Goal: Information Seeking & Learning: Learn about a topic

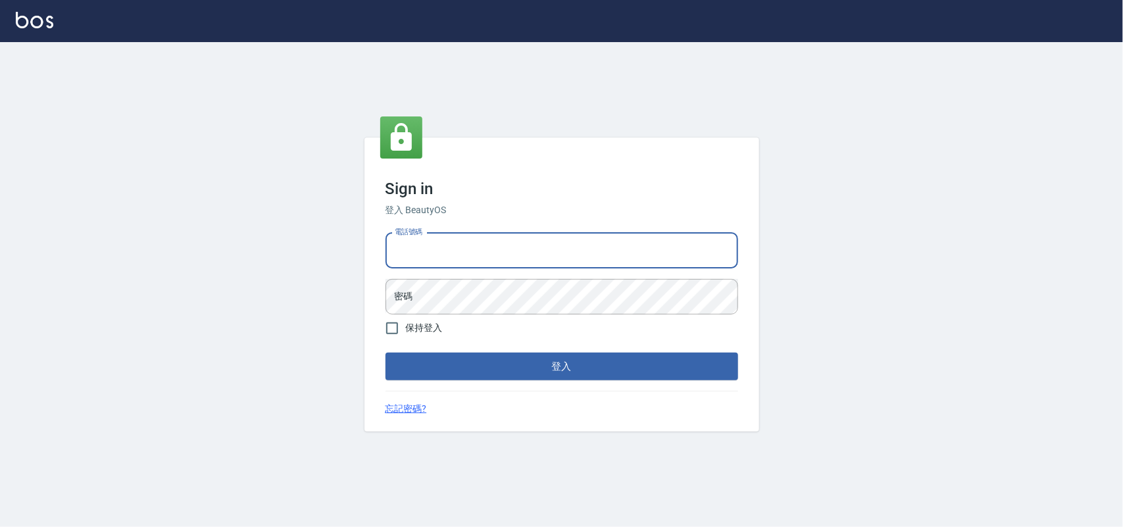
type input "0985335300"
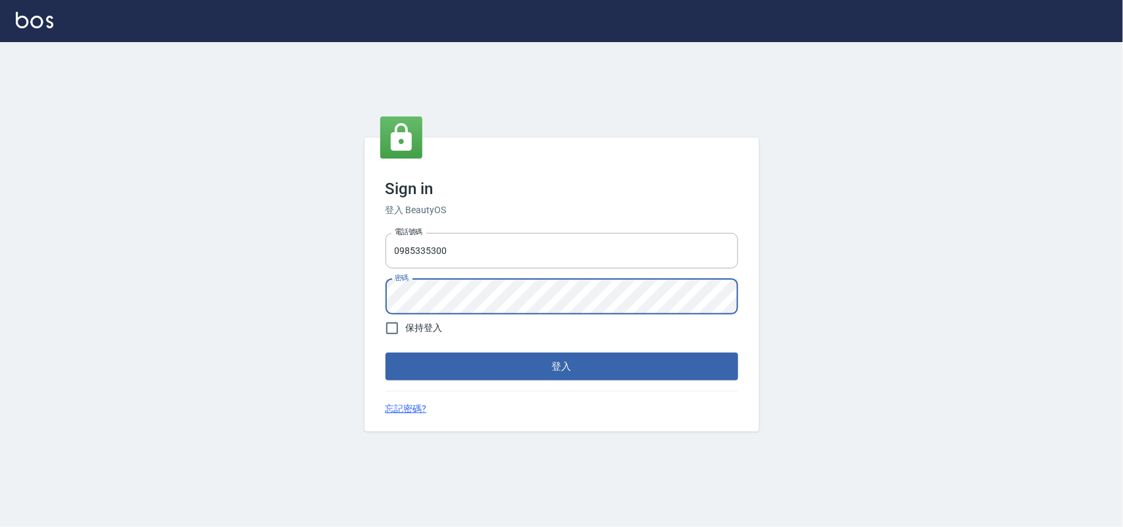
click at [386, 353] on button "登入" at bounding box center [562, 367] width 353 height 28
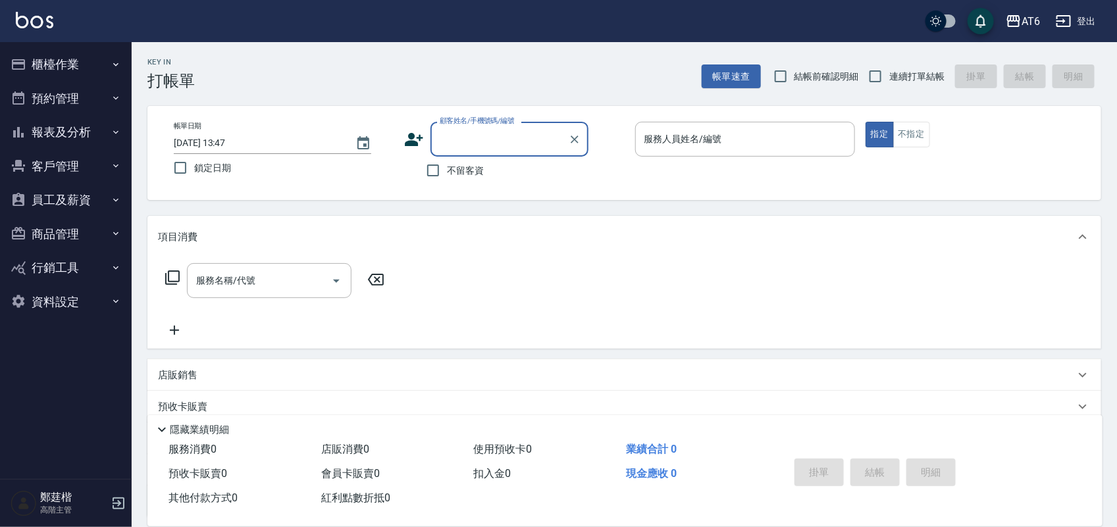
click at [70, 137] on button "報表及分析" at bounding box center [65, 132] width 121 height 34
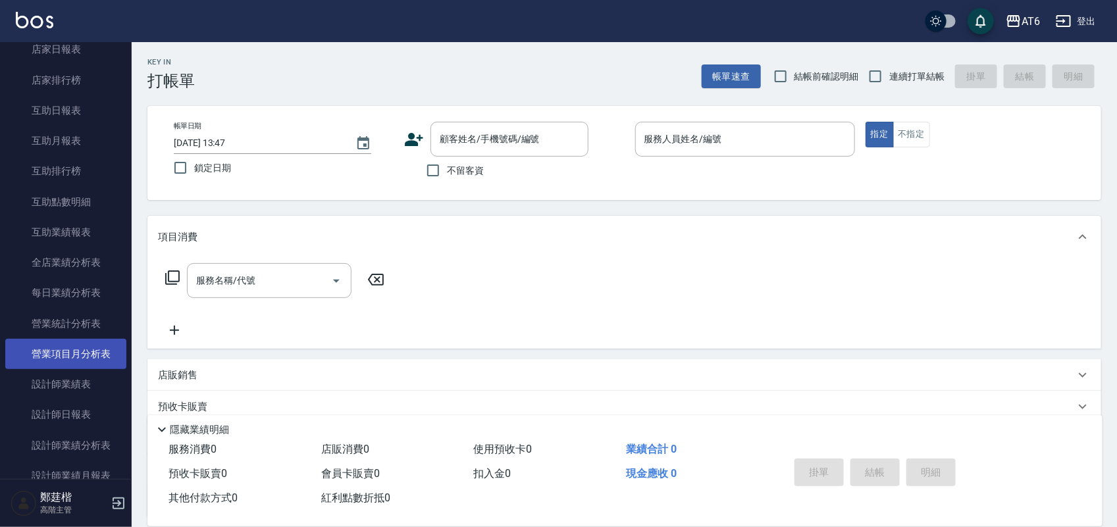
scroll to position [329, 0]
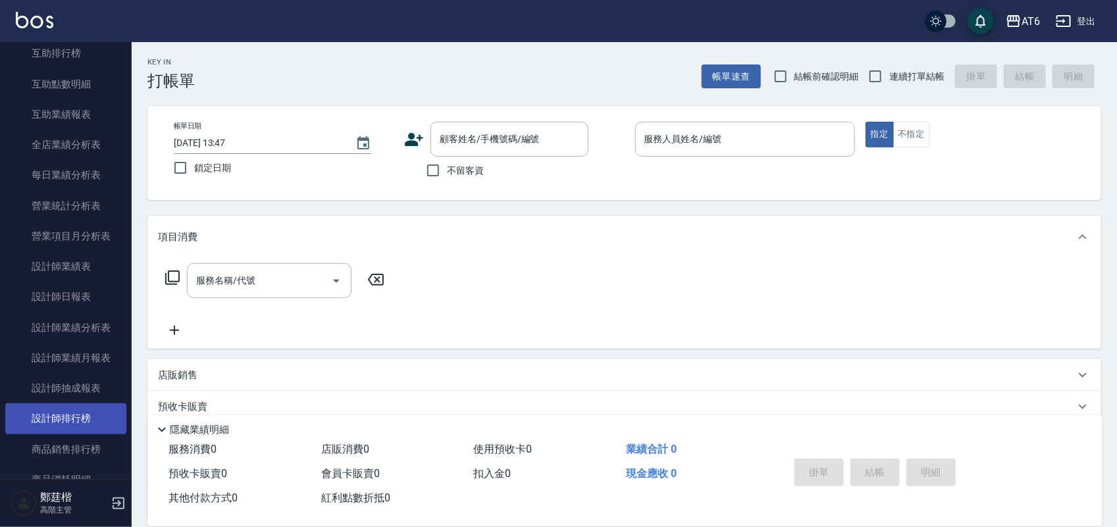
click at [60, 420] on link "設計師排行榜" at bounding box center [65, 418] width 121 height 30
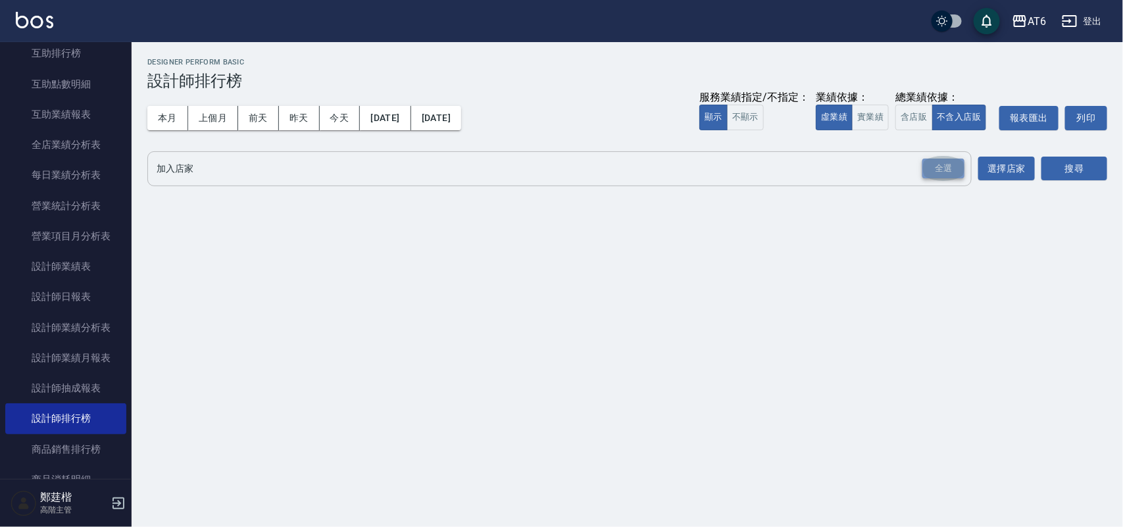
click at [942, 175] on div "全選" at bounding box center [943, 169] width 42 height 20
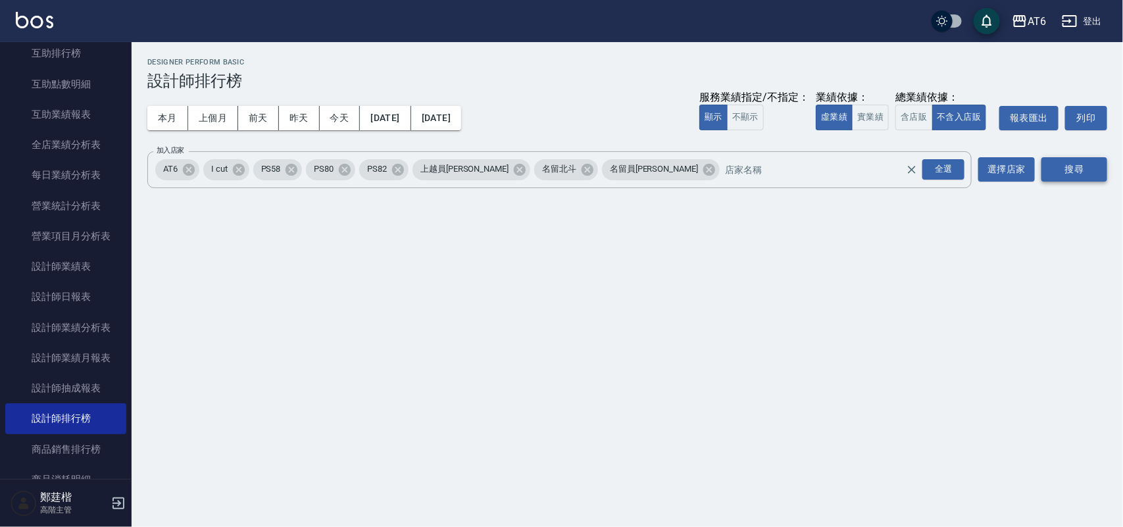
click at [1053, 160] on button "搜尋" at bounding box center [1075, 169] width 66 height 24
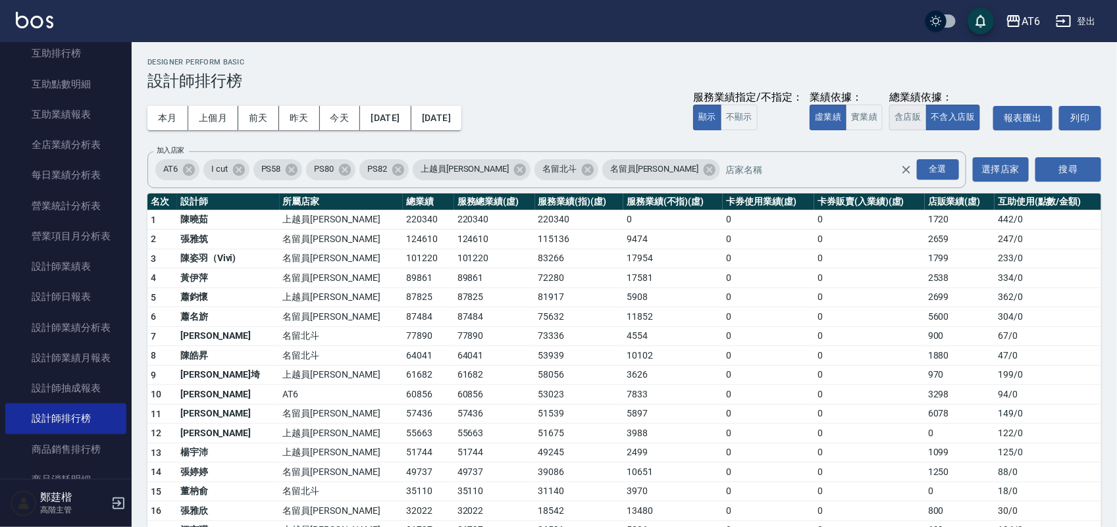
click at [915, 114] on button "含店販" at bounding box center [907, 118] width 37 height 26
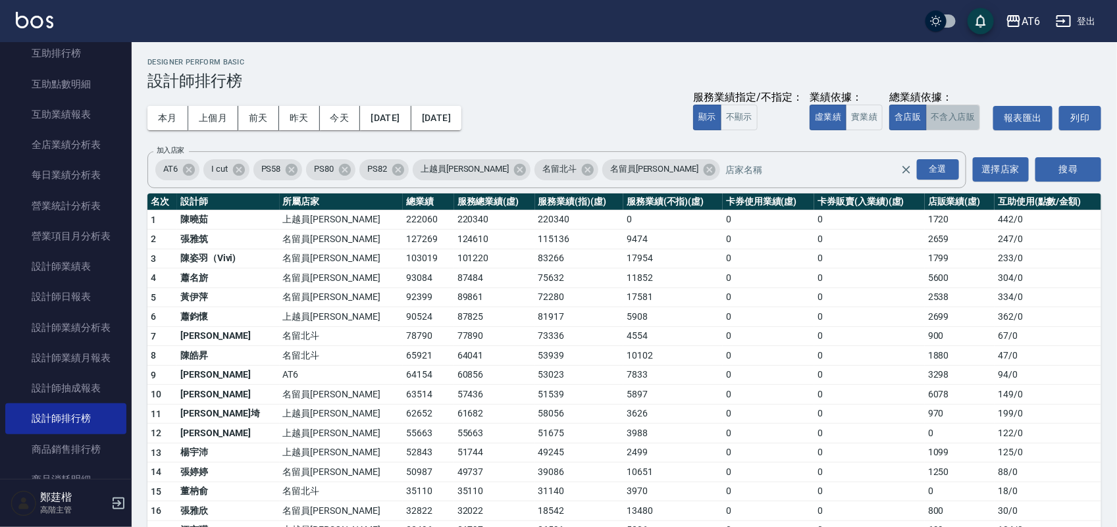
click at [969, 118] on button "不含入店販" at bounding box center [953, 118] width 55 height 26
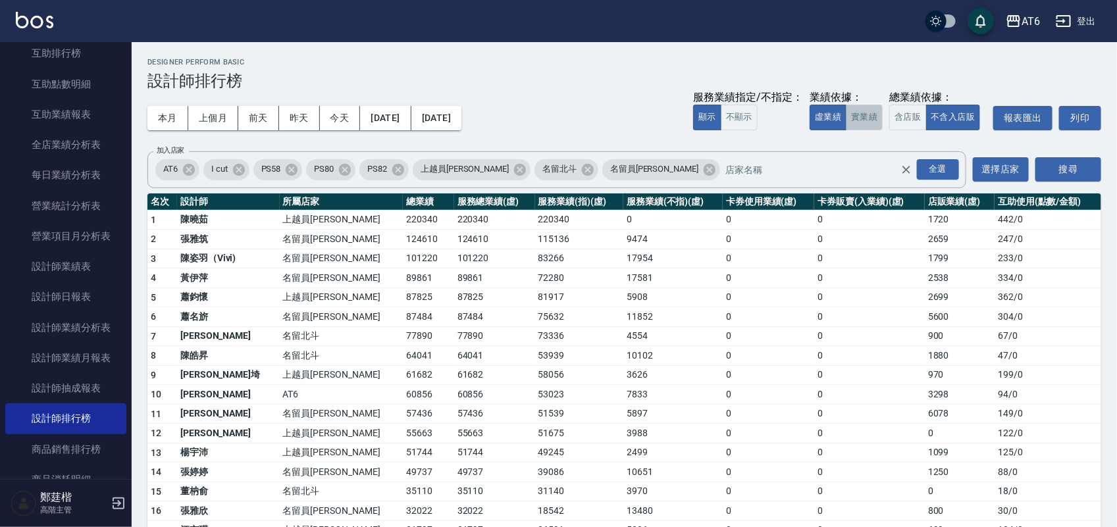
click at [852, 115] on button "實業績" at bounding box center [863, 118] width 37 height 26
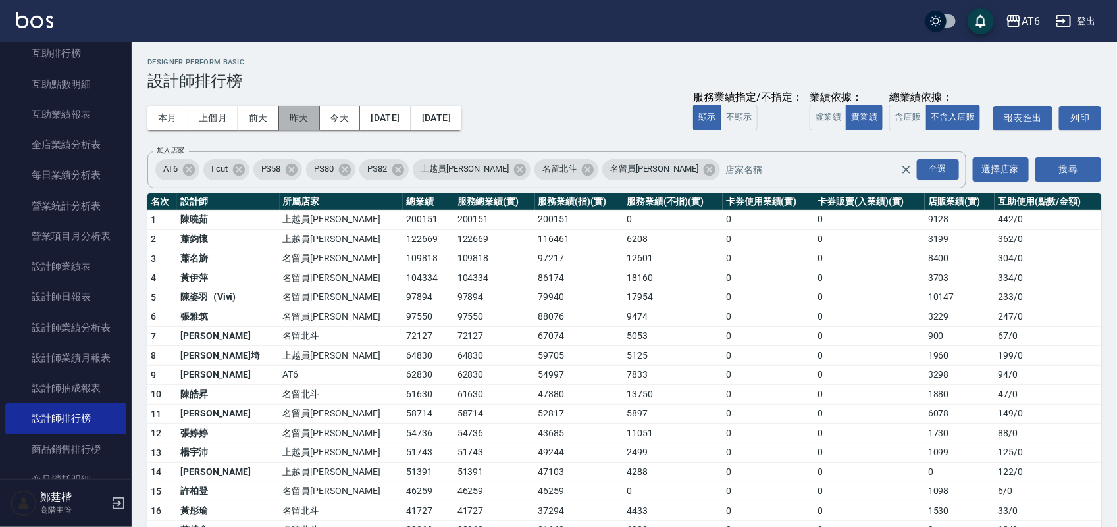
click at [307, 120] on button "昨天" at bounding box center [299, 118] width 41 height 24
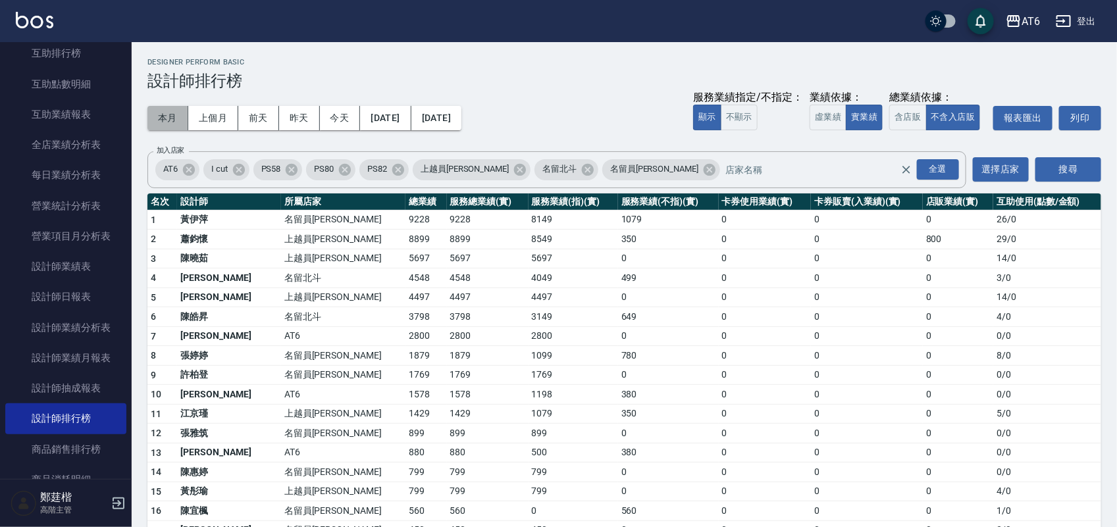
click at [174, 109] on button "本月" at bounding box center [167, 118] width 41 height 24
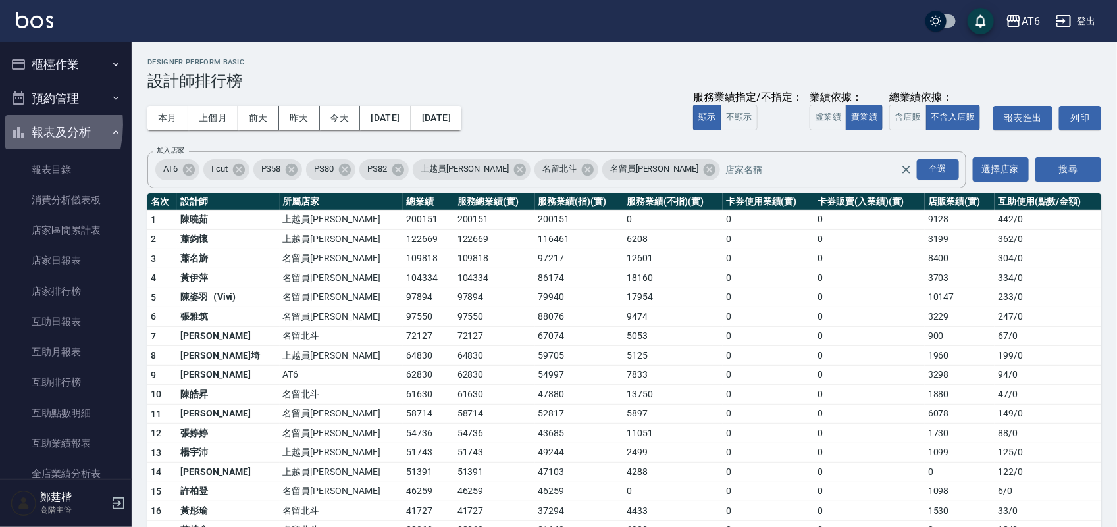
click at [13, 125] on icon "button" at bounding box center [19, 132] width 16 height 16
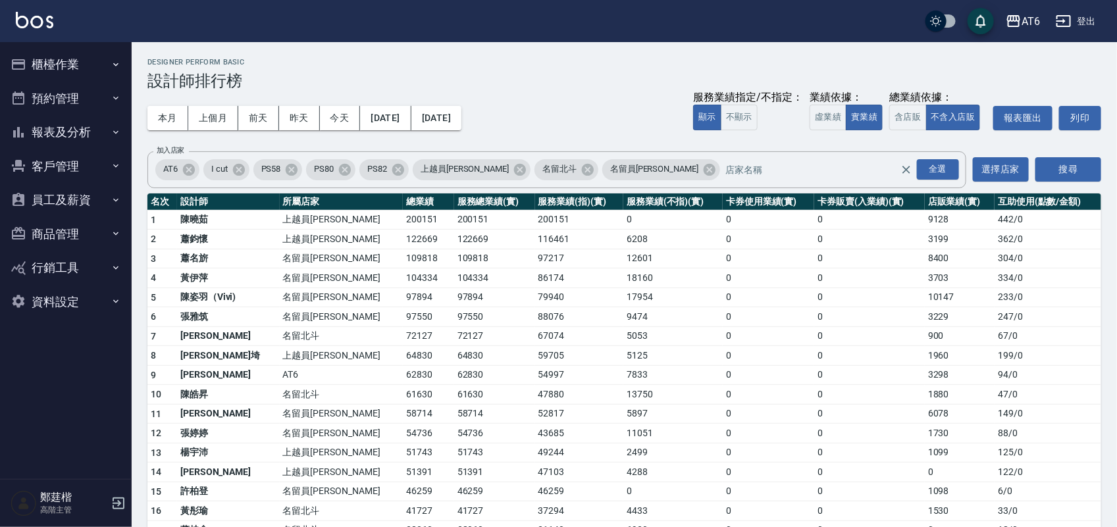
click at [41, 76] on button "櫃檯作業" at bounding box center [65, 64] width 121 height 34
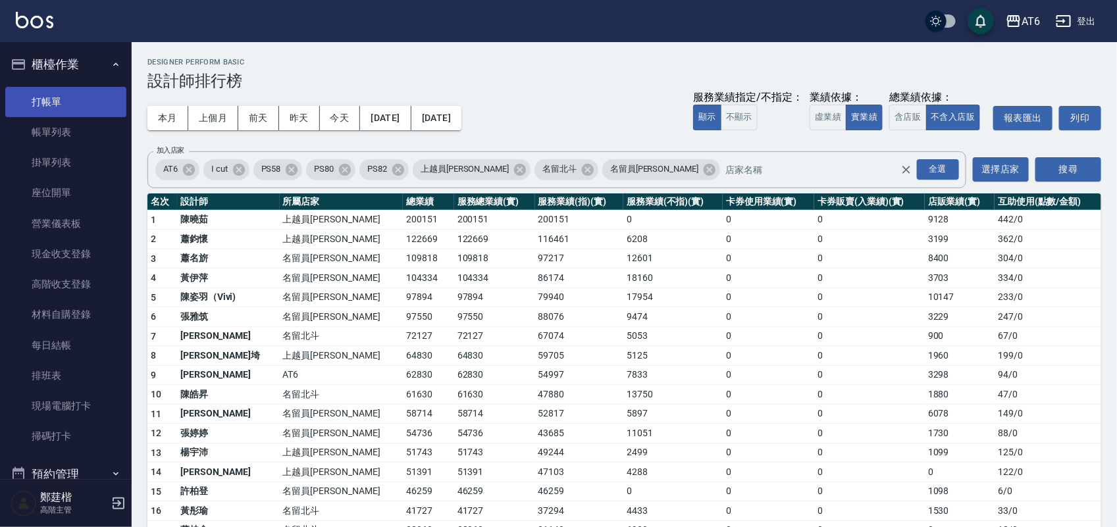
click at [43, 92] on link "打帳單" at bounding box center [65, 102] width 121 height 30
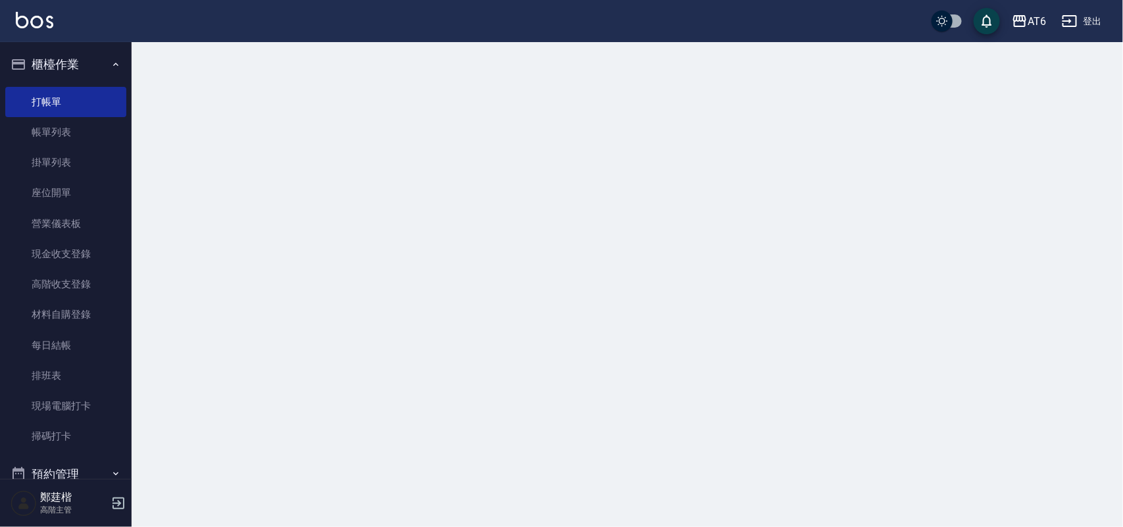
click at [25, 59] on icon "button" at bounding box center [19, 65] width 16 height 16
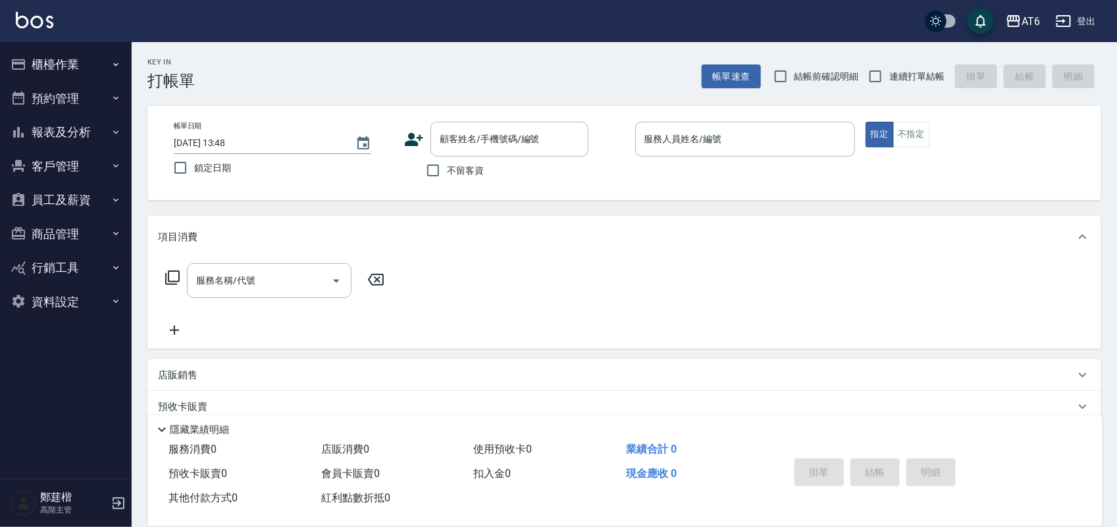
click at [109, 145] on button "報表及分析" at bounding box center [65, 132] width 121 height 34
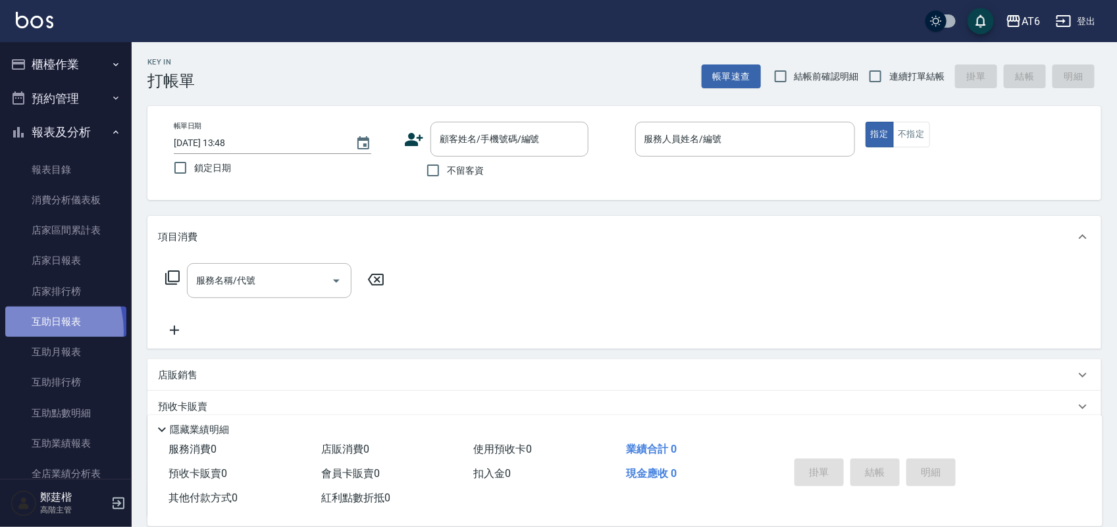
click at [28, 331] on link "互助日報表" at bounding box center [65, 322] width 121 height 30
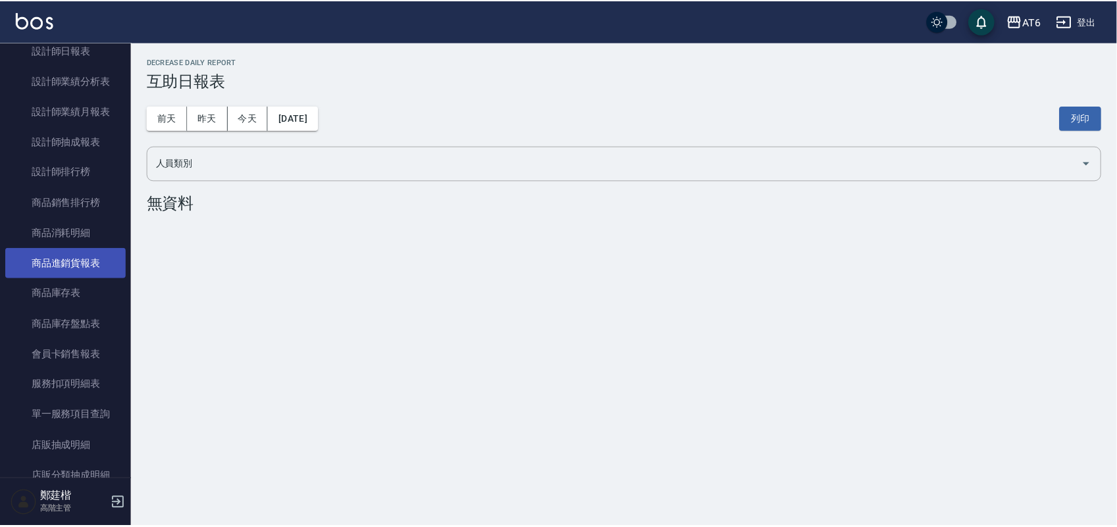
scroll to position [658, 0]
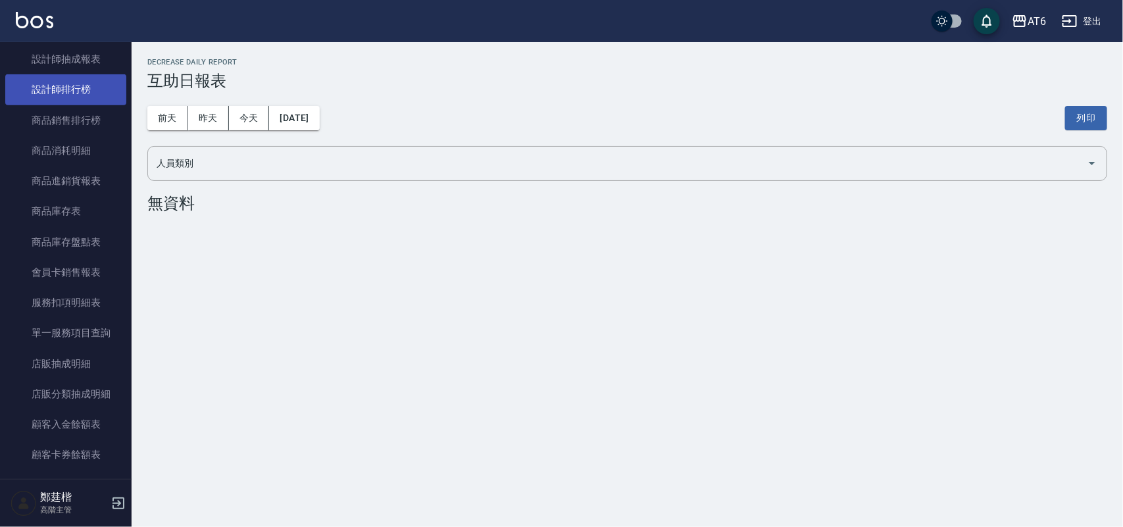
click at [80, 97] on link "設計師排行榜" at bounding box center [65, 89] width 121 height 30
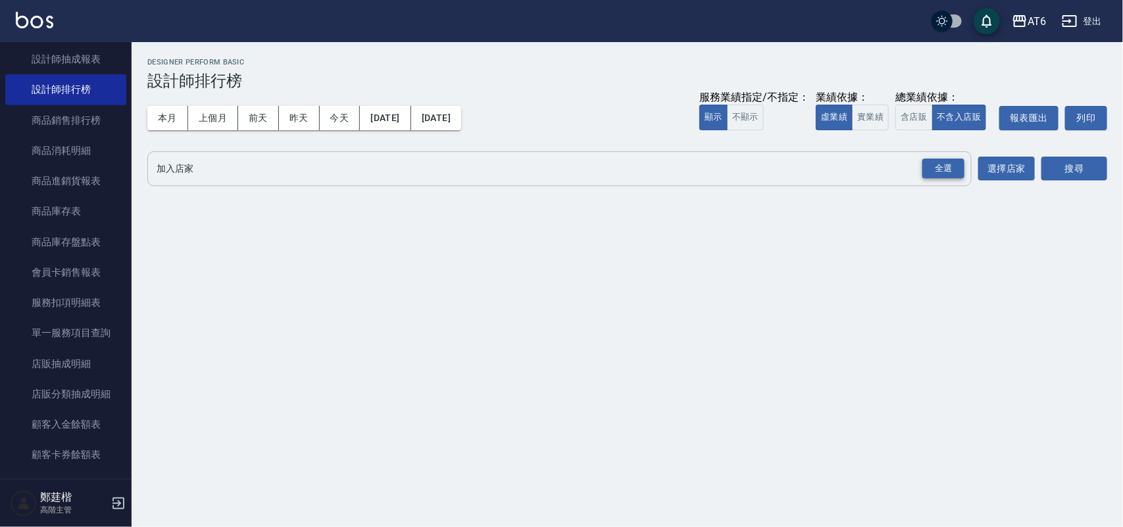
click at [956, 159] on div "全選" at bounding box center [943, 169] width 42 height 20
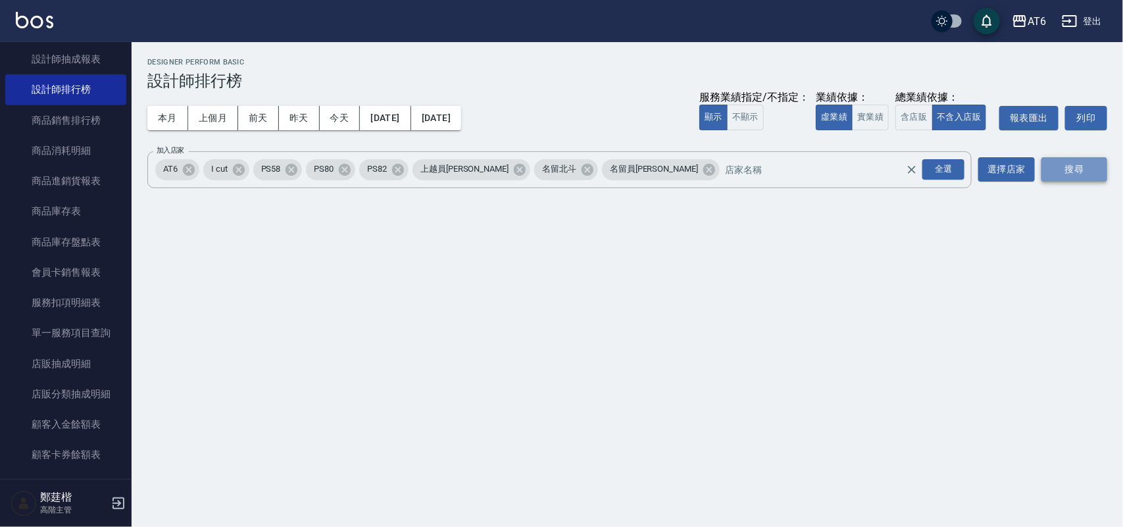
click at [1068, 168] on button "搜尋" at bounding box center [1075, 169] width 66 height 24
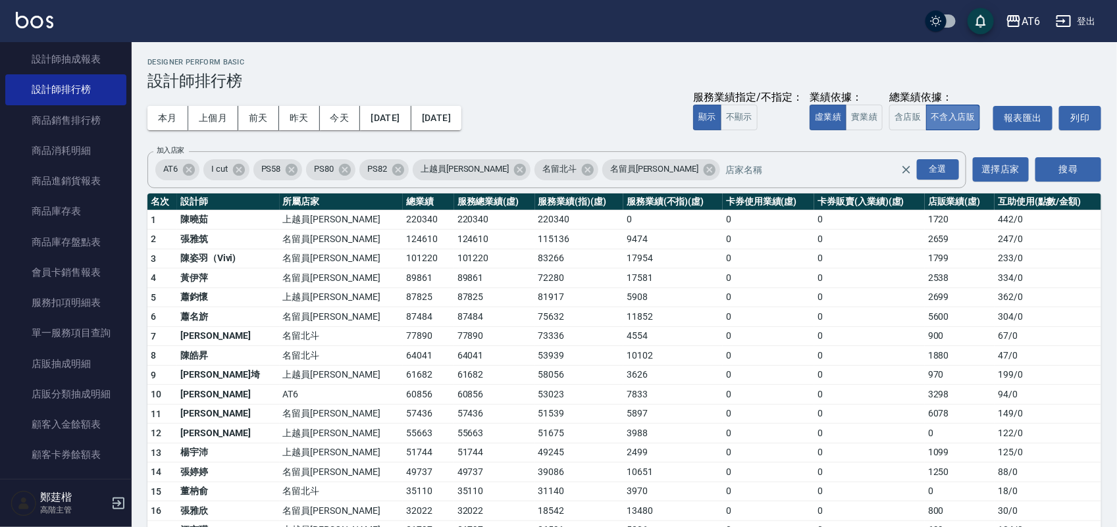
click at [926, 113] on button "不含入店販" at bounding box center [953, 118] width 55 height 26
click at [923, 113] on button "含店販" at bounding box center [907, 118] width 37 height 26
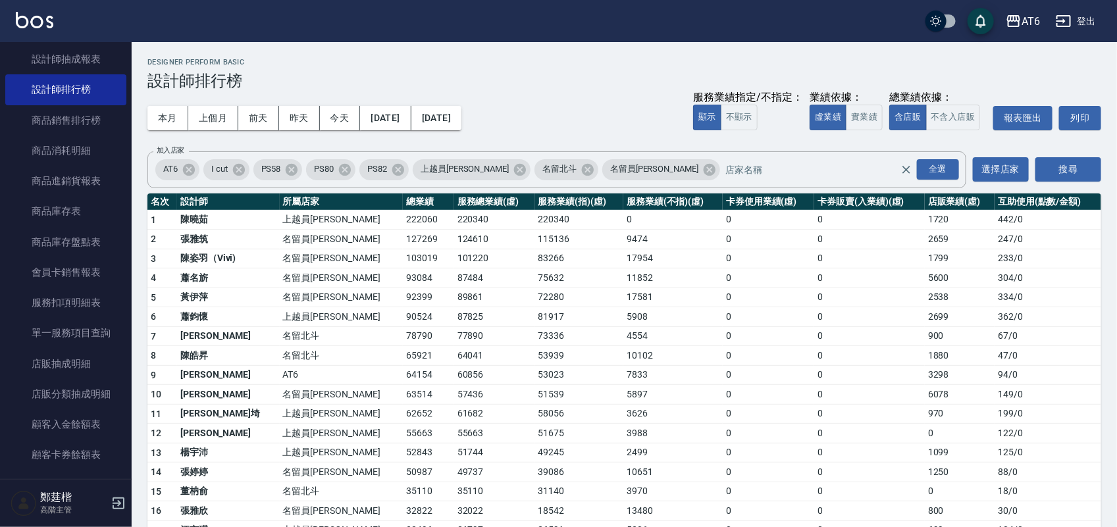
click at [324, 375] on td "AT6" at bounding box center [341, 375] width 123 height 20
drag, startPoint x: 345, startPoint y: 376, endPoint x: 391, endPoint y: 382, distance: 46.5
click at [403, 382] on td "64154" at bounding box center [428, 375] width 51 height 20
click at [869, 119] on button "實業績" at bounding box center [863, 118] width 37 height 26
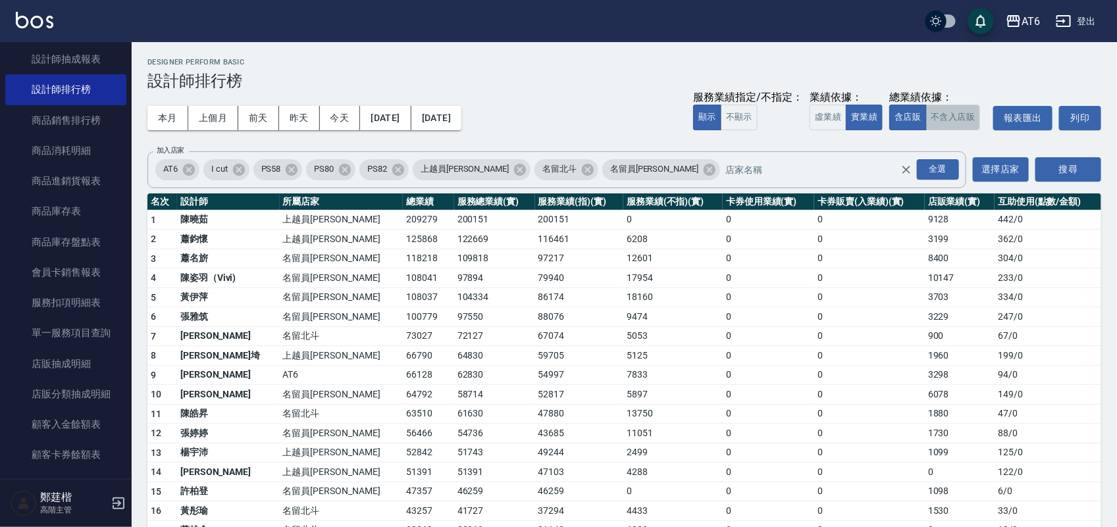
click at [936, 122] on button "不含入店販" at bounding box center [953, 118] width 55 height 26
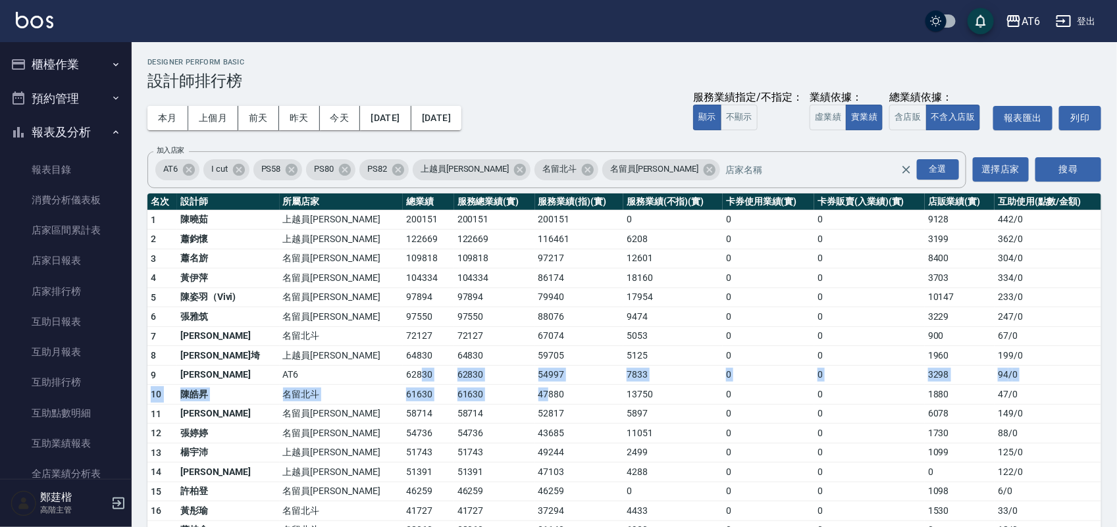
drag, startPoint x: 361, startPoint y: 372, endPoint x: 507, endPoint y: 377, distance: 146.8
click at [498, 390] on tbody "1 [PERSON_NAME]員[PERSON_NAME] 200151 200151 200151 0 0 0 9128 442 / 0 2 [PERSON…" at bounding box center [623, 519] width 953 height 619
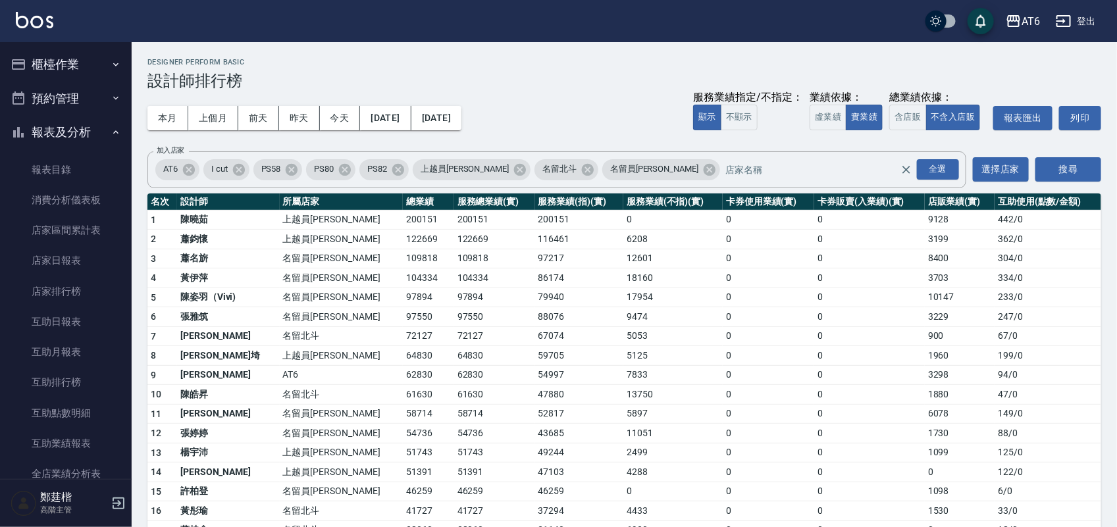
click at [535, 356] on td "59705" at bounding box center [579, 356] width 89 height 20
drag, startPoint x: 517, startPoint y: 356, endPoint x: 447, endPoint y: 354, distance: 69.8
click at [535, 356] on td "59705" at bounding box center [579, 356] width 89 height 20
click at [72, 122] on button "報表及分析" at bounding box center [65, 132] width 121 height 34
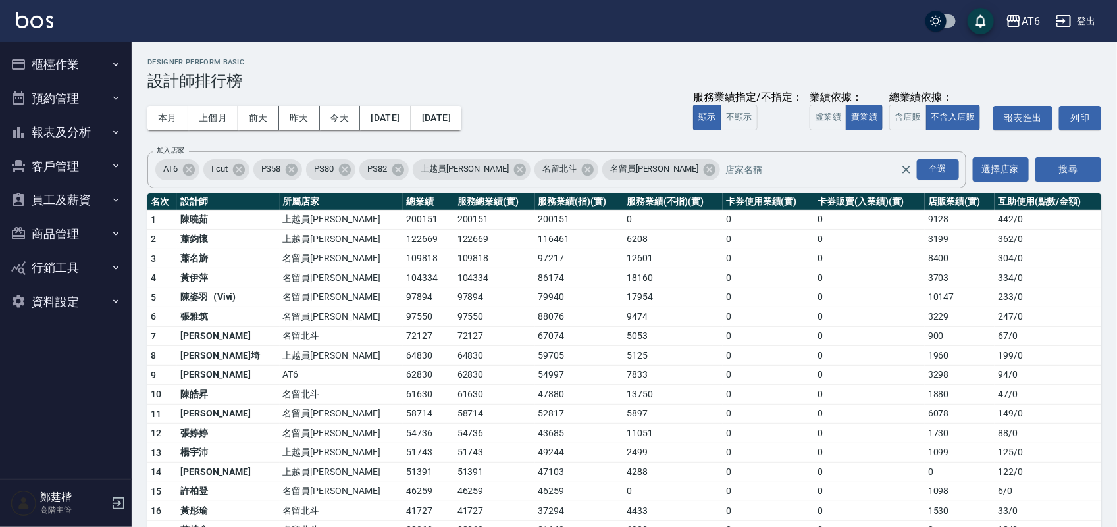
click at [86, 64] on button "櫃檯作業" at bounding box center [65, 64] width 121 height 34
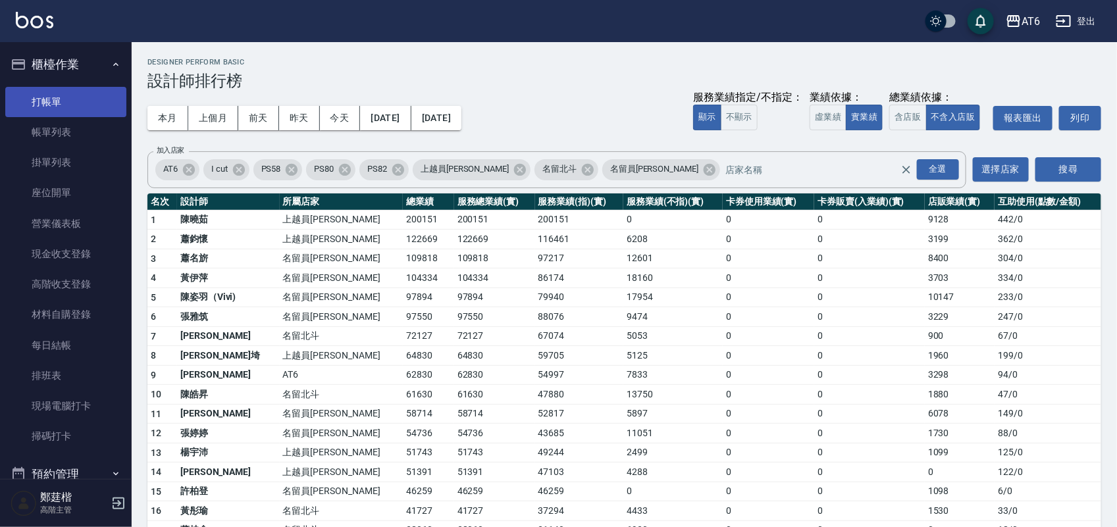
click at [51, 102] on link "打帳單" at bounding box center [65, 102] width 121 height 30
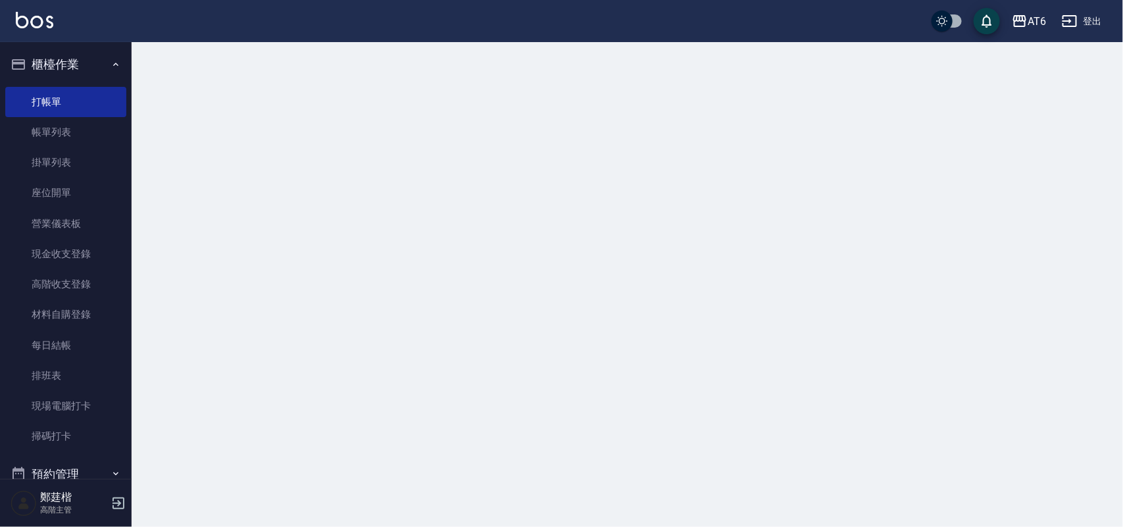
click at [92, 66] on button "櫃檯作業" at bounding box center [65, 64] width 121 height 34
